Goal: Task Accomplishment & Management: Manage account settings

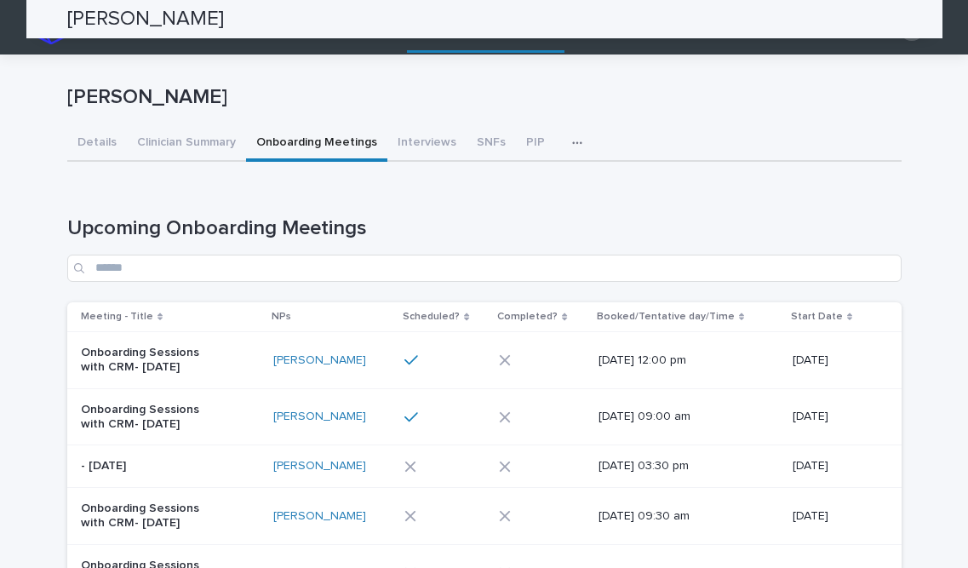
scroll to position [702, 0]
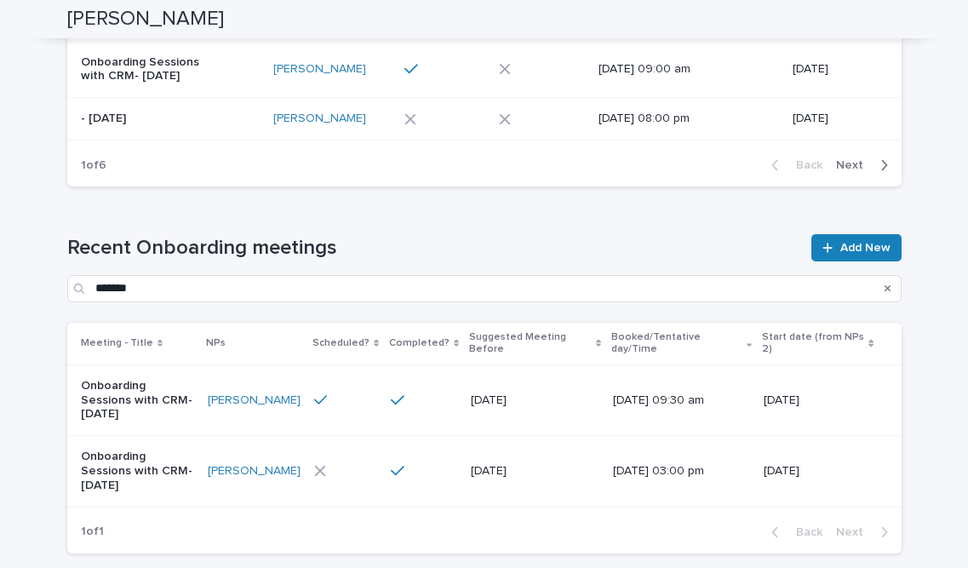
click at [893, 283] on div "Search" at bounding box center [888, 288] width 27 height 27
click at [888, 287] on icon "Search" at bounding box center [888, 288] width 7 height 7
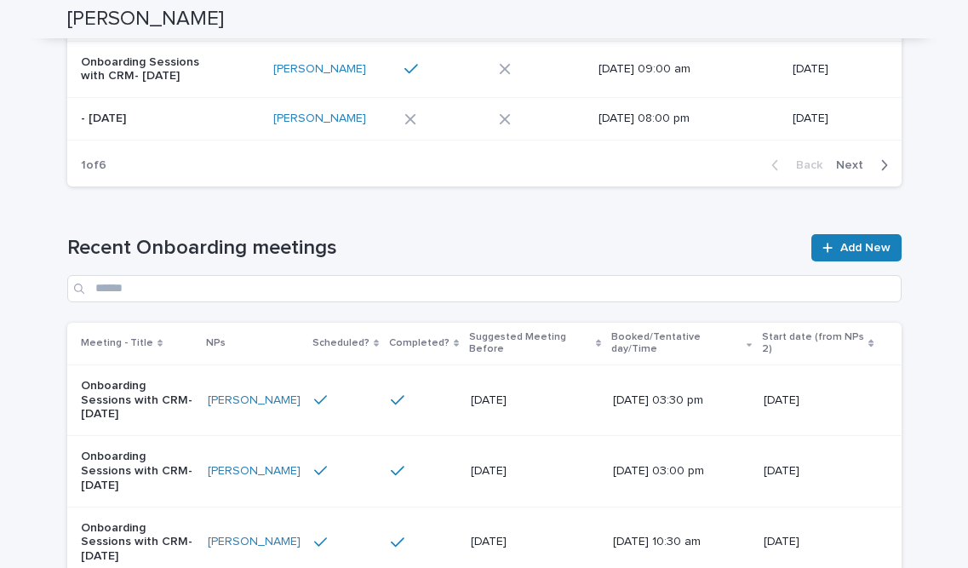
scroll to position [0, 0]
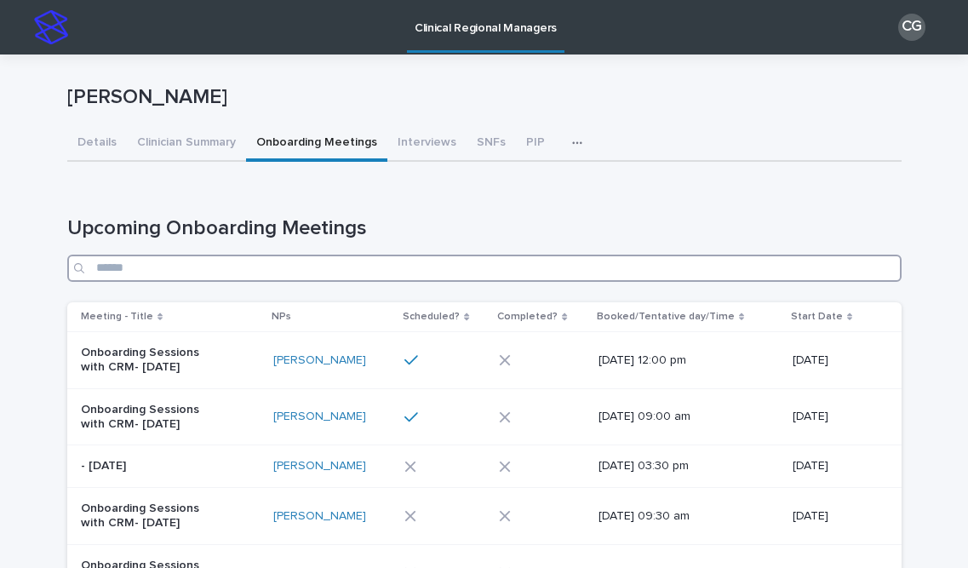
click at [462, 271] on input "Search" at bounding box center [484, 268] width 835 height 27
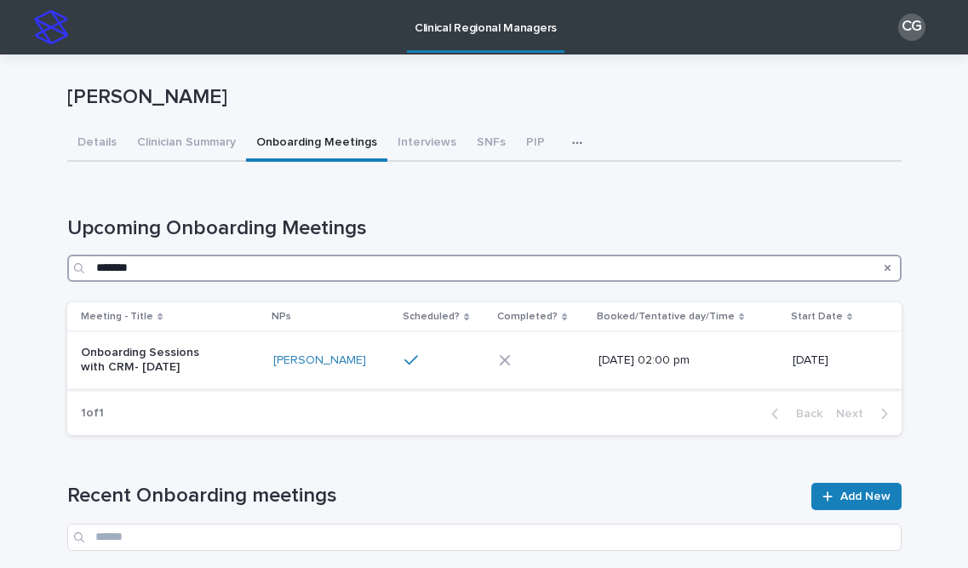
type input "*******"
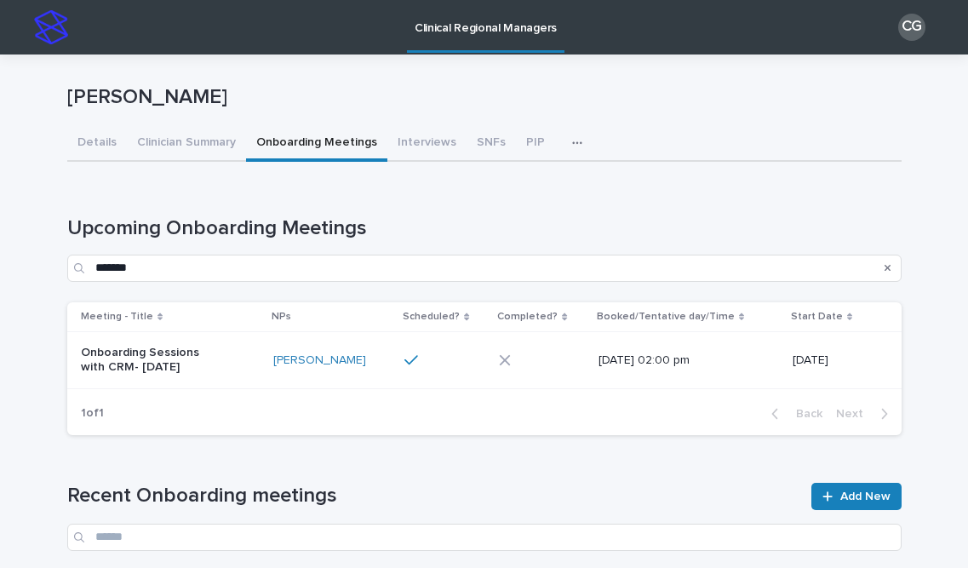
click at [215, 361] on p "Onboarding Sessions with CRM- [DATE]" at bounding box center [152, 360] width 142 height 29
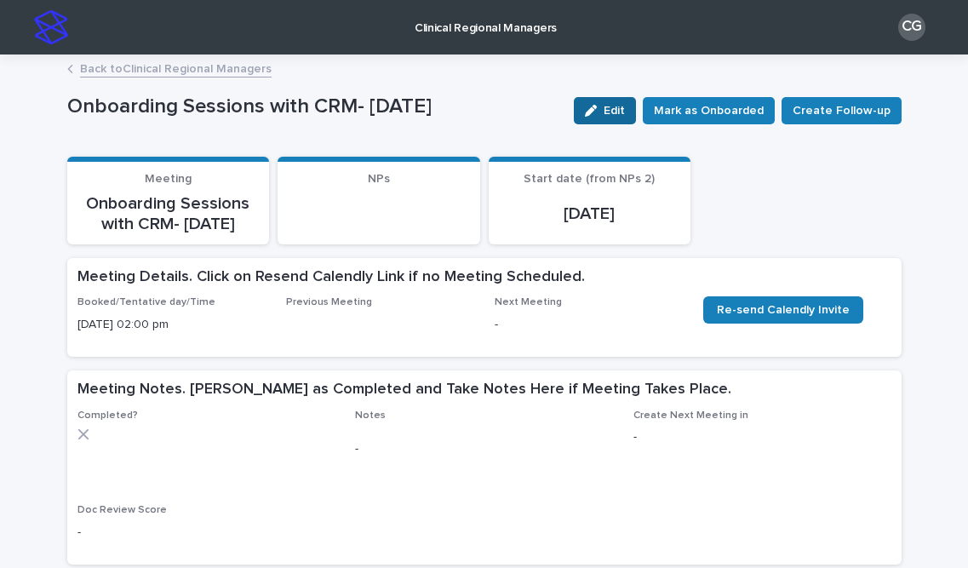
click at [614, 99] on button "Edit" at bounding box center [605, 110] width 62 height 27
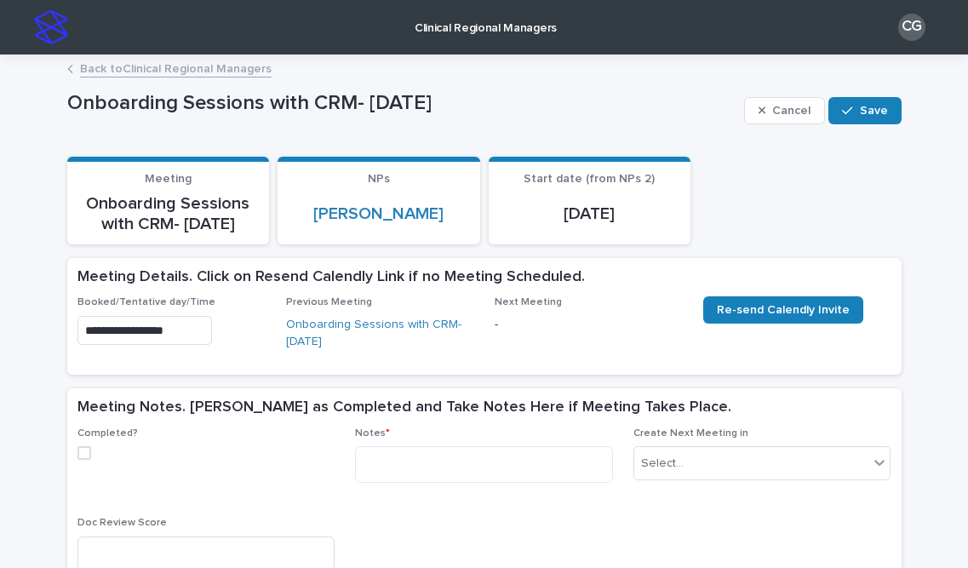
click at [84, 448] on span at bounding box center [84, 453] width 14 height 14
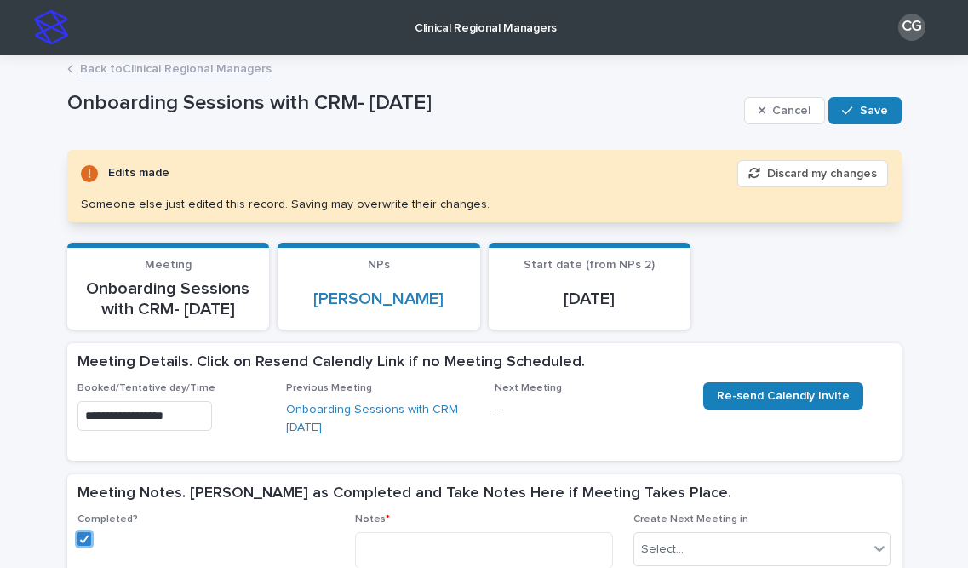
click at [380, 460] on div "**********" at bounding box center [484, 421] width 835 height 78
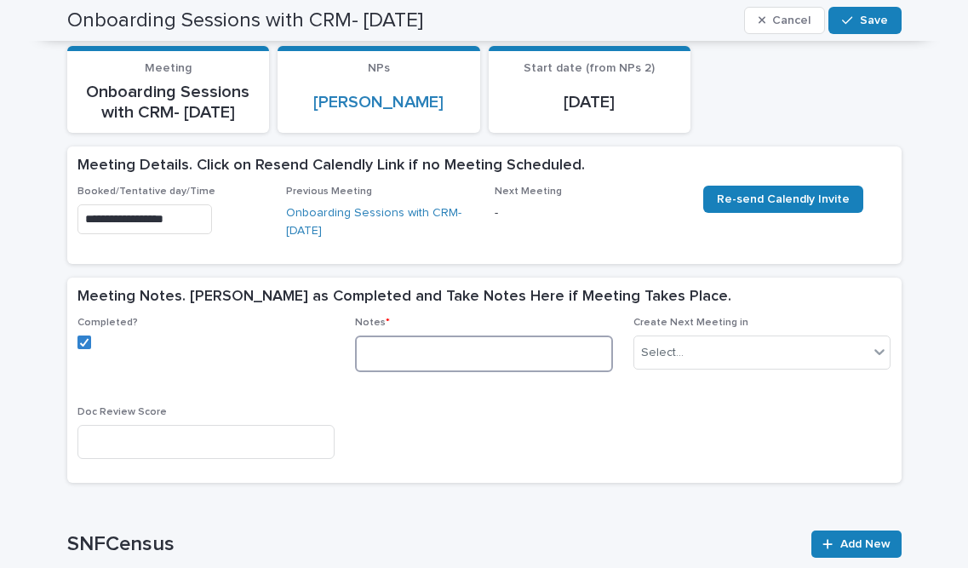
click at [407, 358] on textarea at bounding box center [484, 354] width 258 height 37
type textarea "**********"
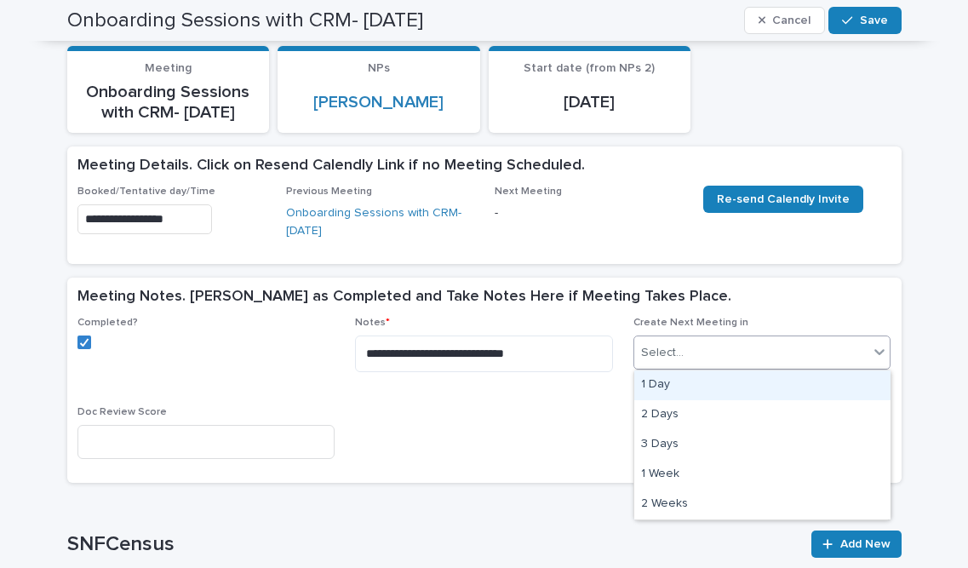
click at [689, 352] on div "Select..." at bounding box center [751, 353] width 235 height 28
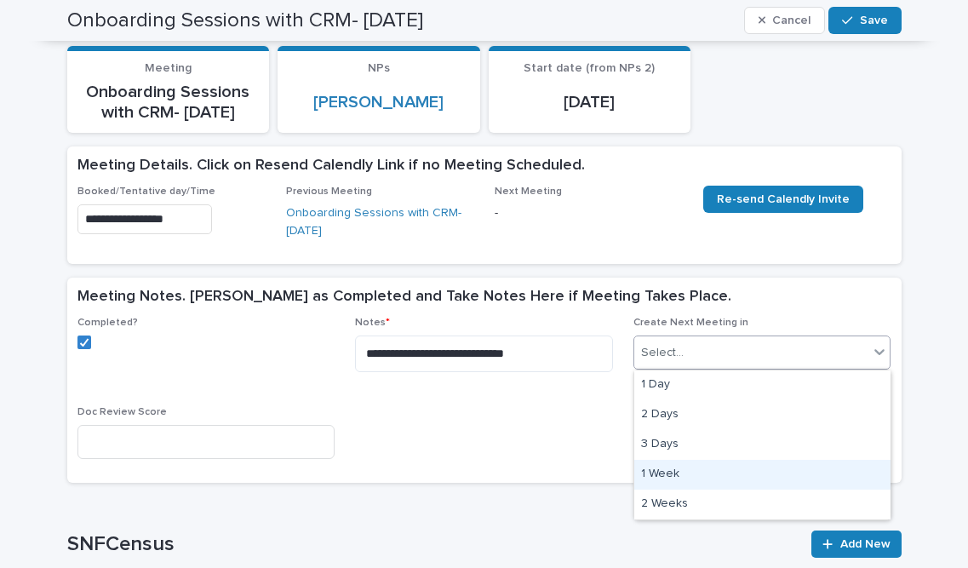
click at [692, 468] on div "1 Week" at bounding box center [762, 475] width 256 height 30
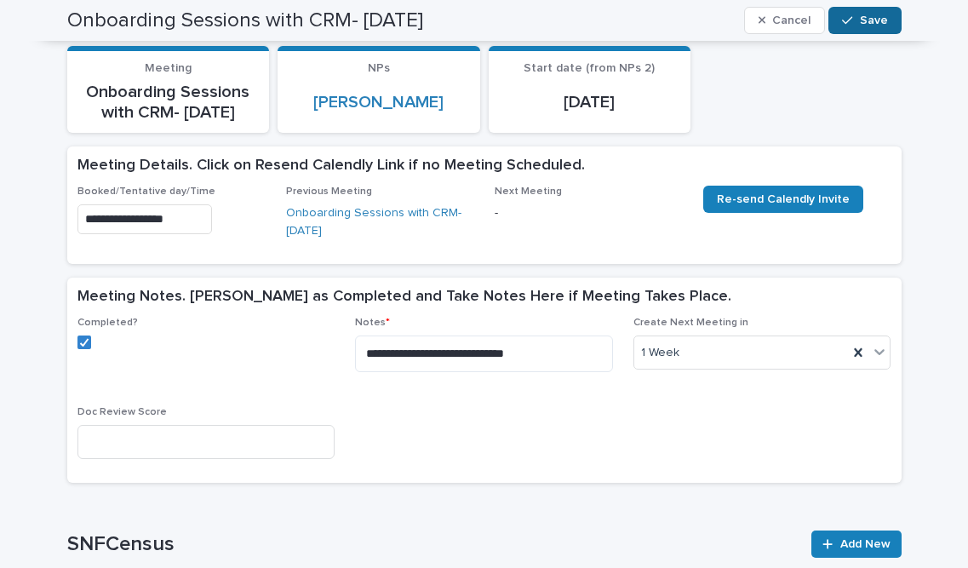
click at [866, 16] on span "Save" at bounding box center [874, 20] width 28 height 12
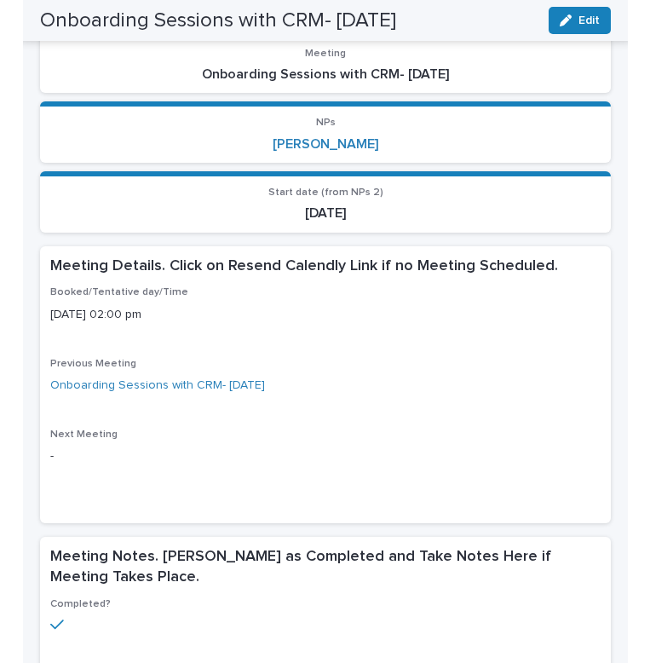
scroll to position [169, 0]
